Goal: Task Accomplishment & Management: Use online tool/utility

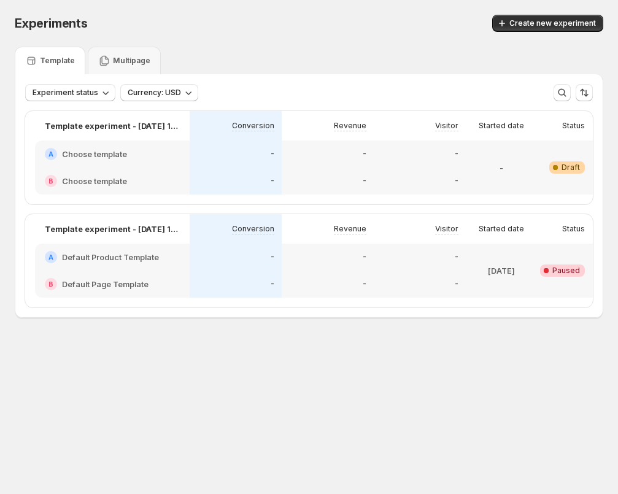
click at [128, 263] on h2 "Default Product Template" at bounding box center [110, 257] width 97 height 12
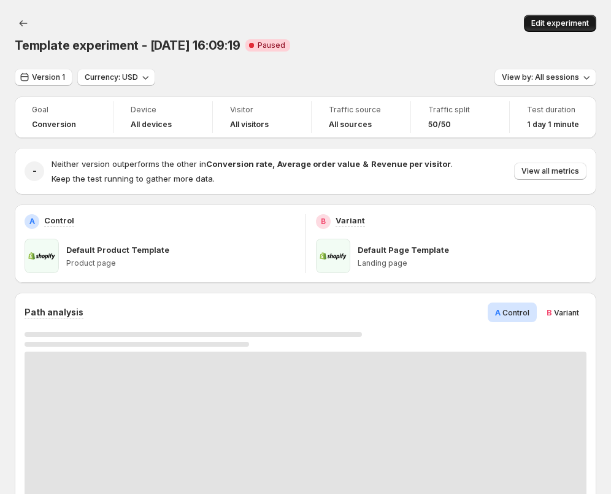
click at [578, 24] on span "Edit experiment" at bounding box center [560, 23] width 58 height 10
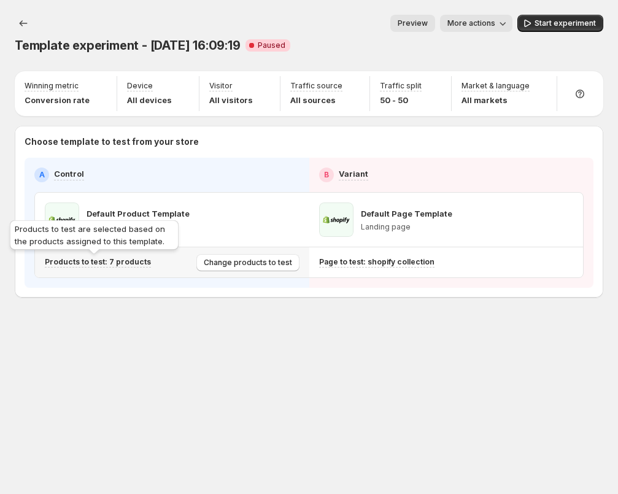
click at [133, 260] on p "Products to test: 7 products" at bounding box center [98, 262] width 106 height 10
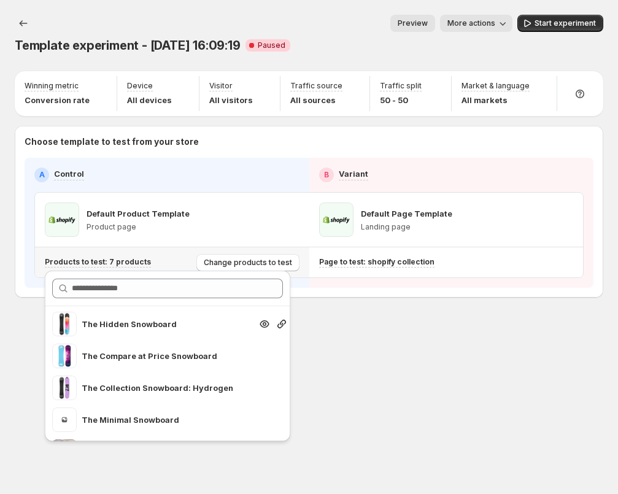
scroll to position [96, 0]
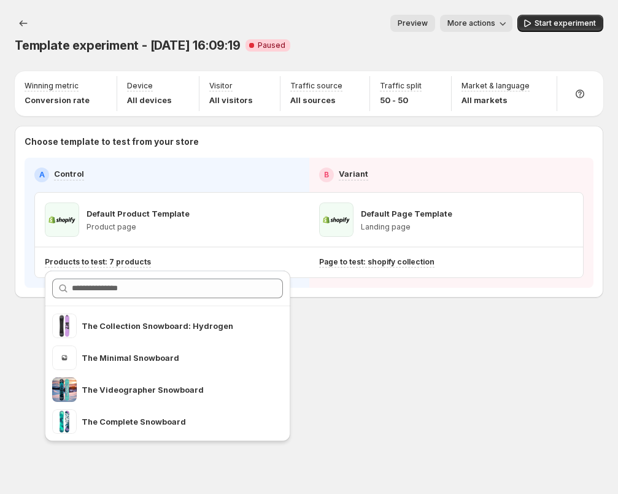
click at [334, 325] on div "Template experiment - [DATE] 16:09:19. This page is ready Template experiment -…" at bounding box center [309, 182] width 618 height 364
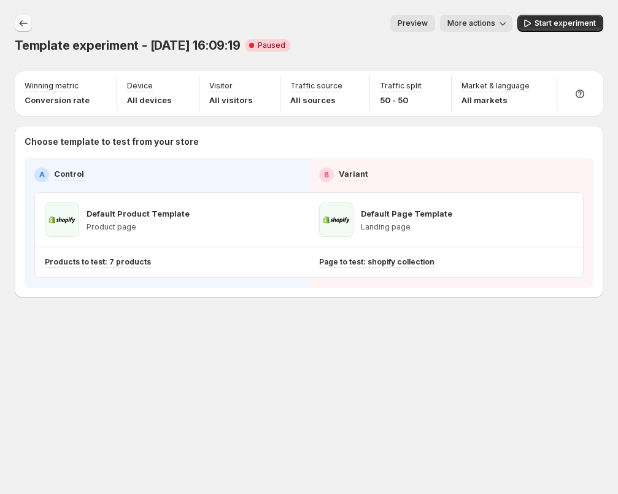
click at [25, 28] on icon "Experiments" at bounding box center [23, 23] width 12 height 12
